Goal: Check status

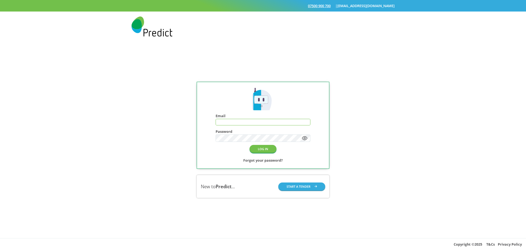
click at [258, 119] on input "text" at bounding box center [263, 122] width 94 height 6
type input "**********"
click at [265, 151] on button "LOG IN" at bounding box center [263, 149] width 27 height 8
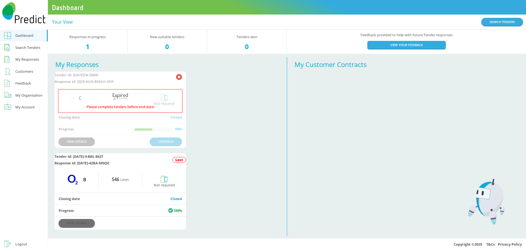
click at [84, 227] on link "VIEW DETAILS" at bounding box center [77, 223] width 36 height 8
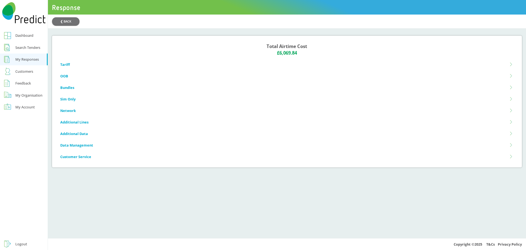
click at [23, 83] on div "Feedback" at bounding box center [23, 83] width 16 height 7
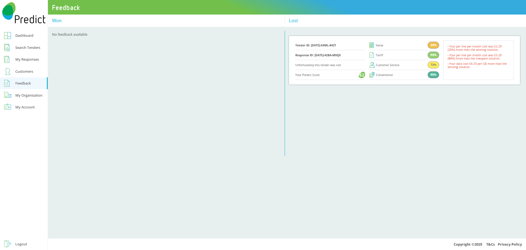
click at [473, 61] on ul "- Your per line per month cost was £2.29 (26%) more than the winning solution. …" at bounding box center [478, 59] width 70 height 39
click at [313, 55] on link "Response ID: [DATE]-42BA-M0QX" at bounding box center [317, 54] width 45 height 3
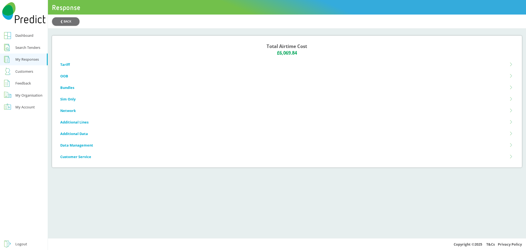
click at [67, 66] on li "Tariff" at bounding box center [287, 65] width 454 height 12
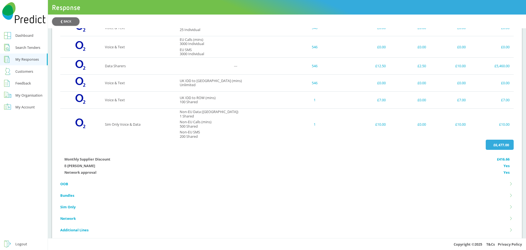
scroll to position [156, 0]
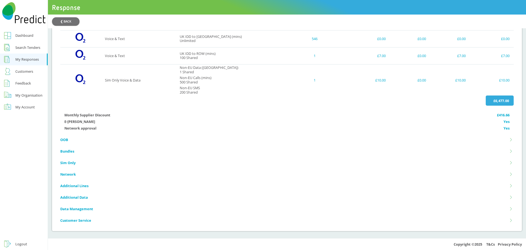
click at [72, 221] on li "Customer Service" at bounding box center [287, 220] width 454 height 12
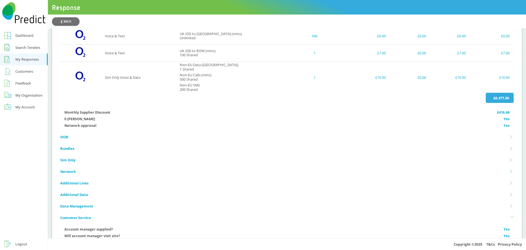
click at [77, 207] on li "Data Management" at bounding box center [287, 206] width 454 height 12
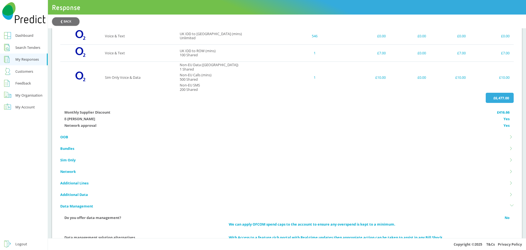
click at [75, 197] on li "Additional Data" at bounding box center [287, 195] width 454 height 12
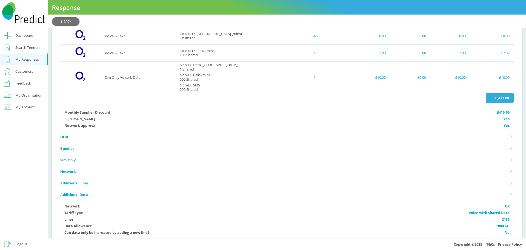
click at [76, 187] on li "Additional Lines" at bounding box center [287, 183] width 454 height 12
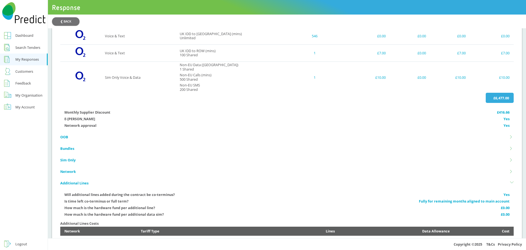
click at [70, 169] on li "Network" at bounding box center [287, 172] width 454 height 12
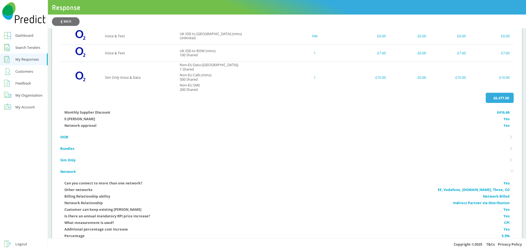
click at [69, 159] on li "Sim Only" at bounding box center [287, 160] width 454 height 12
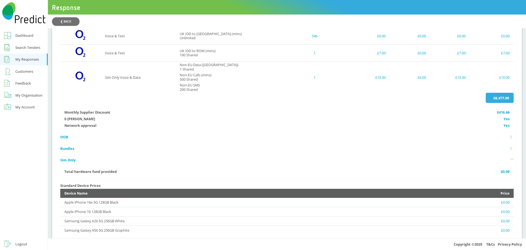
click at [66, 147] on li "Bundles" at bounding box center [287, 149] width 454 height 12
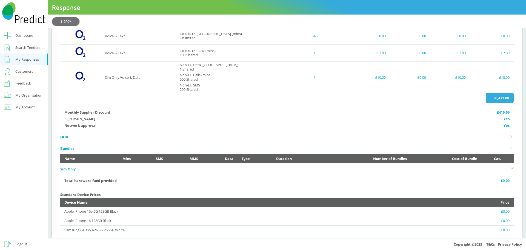
click at [66, 136] on li "OOB" at bounding box center [287, 137] width 454 height 12
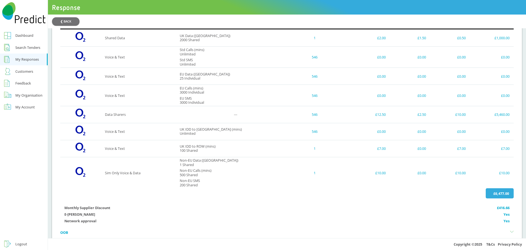
scroll to position [0, 0]
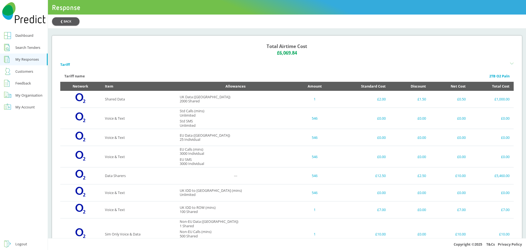
click at [70, 20] on button "❮ BACK" at bounding box center [65, 21] width 27 height 8
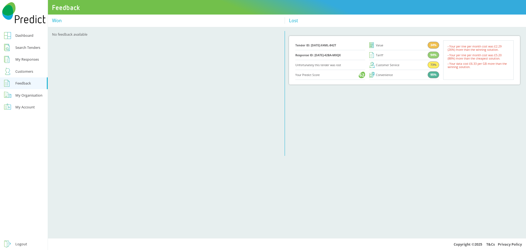
click at [432, 56] on div "94%" at bounding box center [434, 55] width 12 height 7
click at [378, 56] on div "Tariff" at bounding box center [376, 55] width 14 height 6
click at [378, 43] on div "Value" at bounding box center [376, 45] width 14 height 6
click at [381, 68] on div "Customer Service 73%" at bounding box center [404, 65] width 70 height 10
drag, startPoint x: 382, startPoint y: 75, endPoint x: 370, endPoint y: 77, distance: 12.0
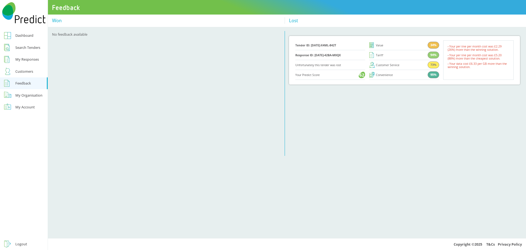
click at [381, 75] on div "Convenience" at bounding box center [381, 75] width 24 height 6
drag, startPoint x: 361, startPoint y: 75, endPoint x: 353, endPoint y: 75, distance: 8.8
click at [360, 75] on div "62" at bounding box center [362, 74] width 5 height 3
click at [306, 72] on div "Your Predict Score 62" at bounding box center [330, 75] width 70 height 10
click at [305, 63] on span "Unfortunately this tender was lost" at bounding box center [330, 64] width 70 height 3
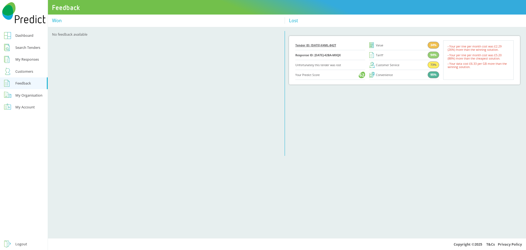
click at [306, 44] on link "Tender ID: [DATE]-X4ML-842T" at bounding box center [315, 45] width 41 height 3
